Goal: Transaction & Acquisition: Book appointment/travel/reservation

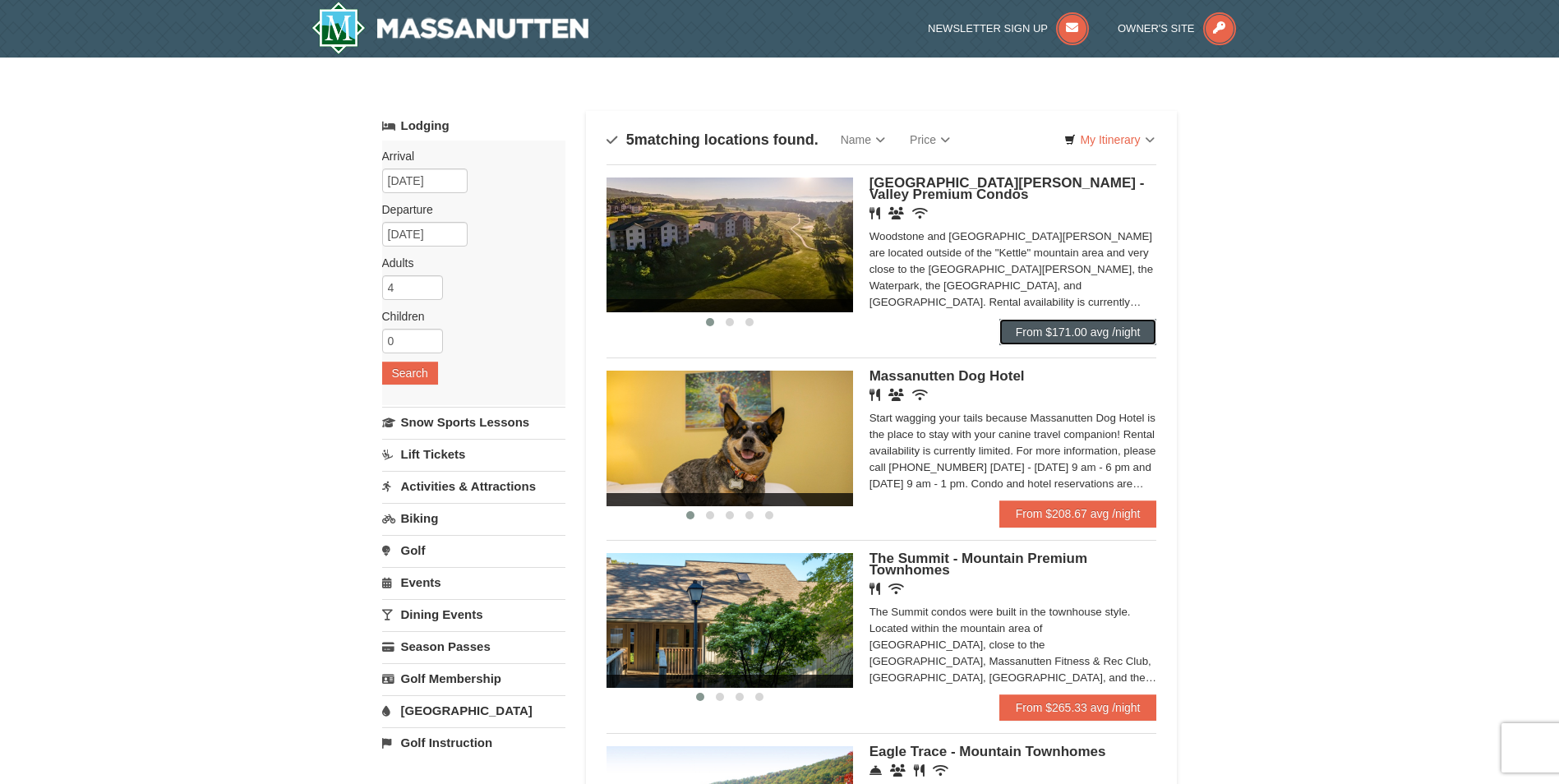
click at [1089, 327] on link "From $171.00 avg /night" at bounding box center [1078, 331] width 158 height 26
